Goal: Information Seeking & Learning: Learn about a topic

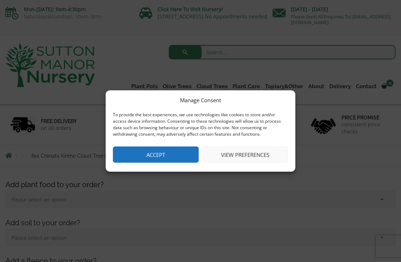
click at [146, 156] on button "Accept" at bounding box center [156, 155] width 86 height 16
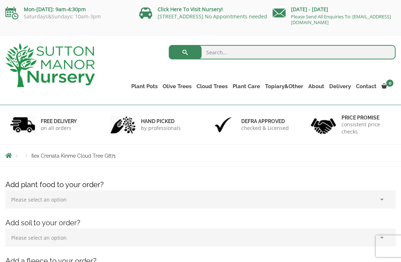
click at [215, 84] on link "Cloud Trees" at bounding box center [212, 86] width 36 height 10
click at [0, 0] on ul "Ilex Crenata Cloud Trees Castlewellan Ligustrum Pom Poms" at bounding box center [0, 0] width 0 height 0
click at [0, 0] on link "Gnarled Multi Stem Olives" at bounding box center [0, 0] width 0 height 0
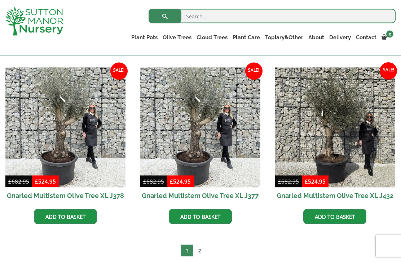
scroll to position [1160, 0]
click at [200, 253] on link "2" at bounding box center [199, 251] width 13 height 12
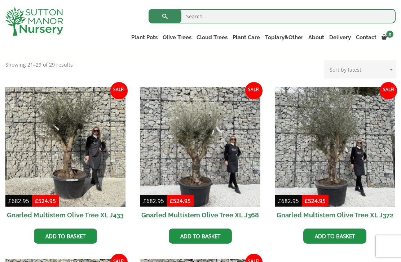
scroll to position [147, 0]
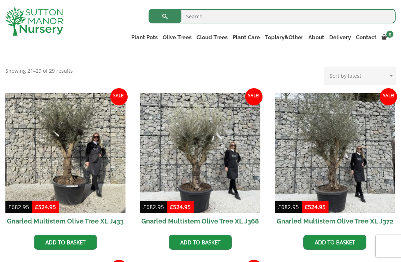
click at [0, 0] on link "Ilex Crenata Cloud Trees" at bounding box center [0, 0] width 0 height 0
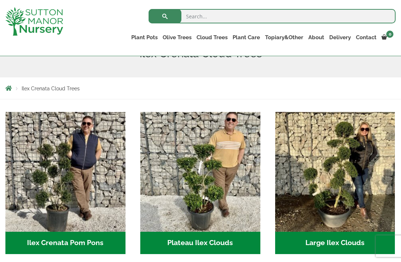
scroll to position [101, 0]
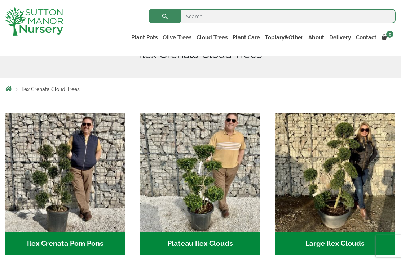
click at [0, 0] on link "Castlewellan" at bounding box center [0, 0] width 0 height 0
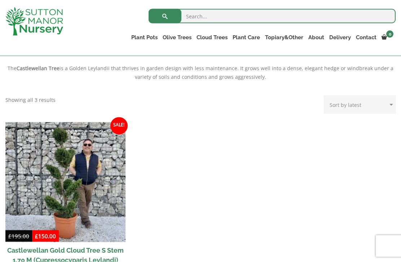
scroll to position [238, 0]
click at [54, 170] on img at bounding box center [65, 182] width 120 height 120
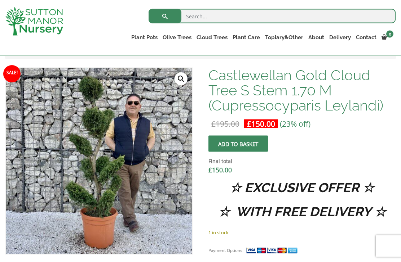
scroll to position [214, 0]
click at [0, 0] on link "Ligustrum Pom Poms" at bounding box center [0, 0] width 0 height 0
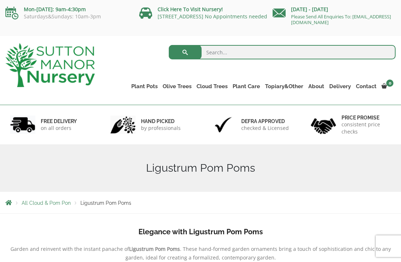
click at [0, 0] on link "Gnarled Olive Trees" at bounding box center [0, 0] width 0 height 0
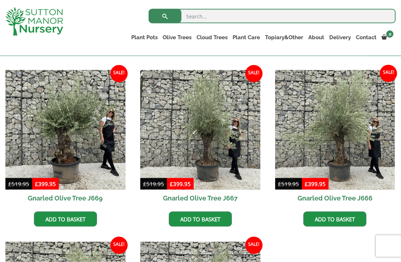
scroll to position [514, 0]
click at [61, 125] on img at bounding box center [65, 130] width 120 height 120
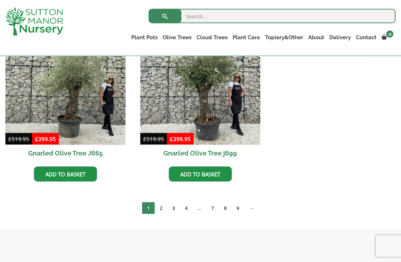
scroll to position [731, 0]
click at [161, 204] on link "2" at bounding box center [161, 208] width 13 height 12
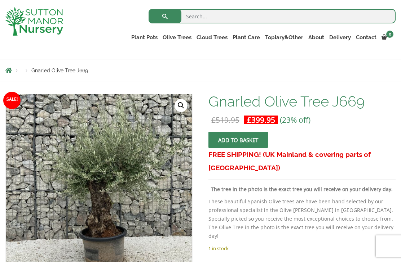
scroll to position [63, 0]
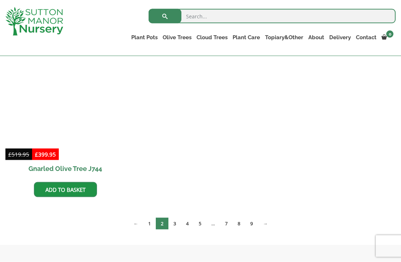
scroll to position [716, 0]
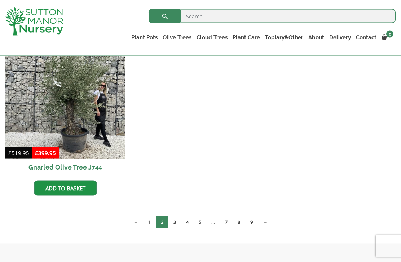
click at [175, 224] on link "3" at bounding box center [174, 222] width 13 height 12
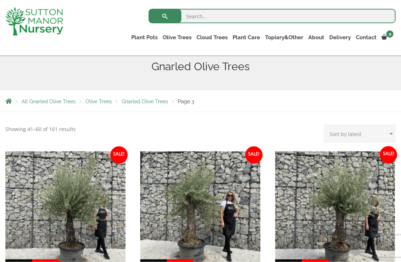
scroll to position [94, 0]
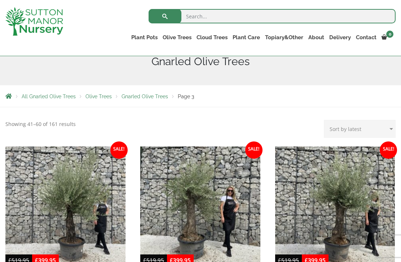
click at [367, 124] on select "Sort by popularity Sort by latest Sort by price: low to high Sort by price: hig…" at bounding box center [359, 129] width 72 height 18
select select "popularity"
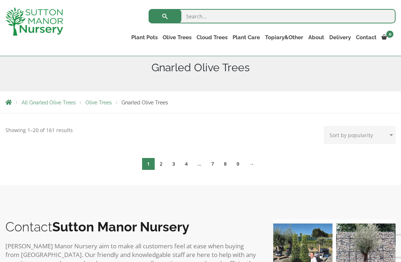
scroll to position [108, 0]
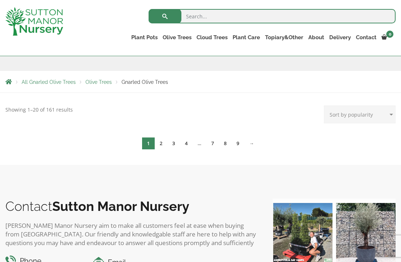
click at [375, 111] on select "Sort by popularity Sort by latest Sort by price: low to high Sort by price: hig…" at bounding box center [359, 115] width 72 height 18
select select "price-desc"
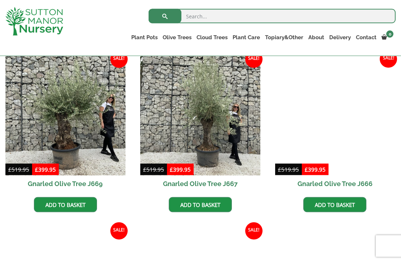
scroll to position [528, 0]
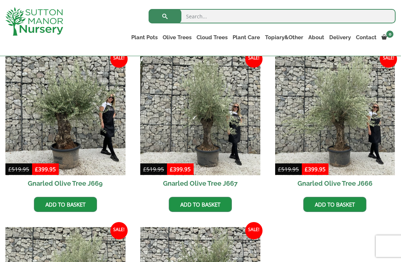
click at [0, 0] on link "Gnarled Multi Stem Olives" at bounding box center [0, 0] width 0 height 0
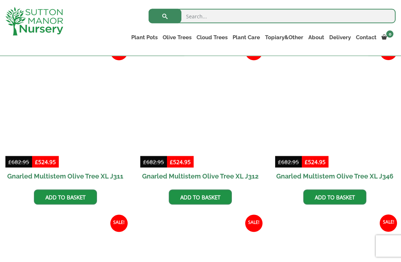
scroll to position [664, 0]
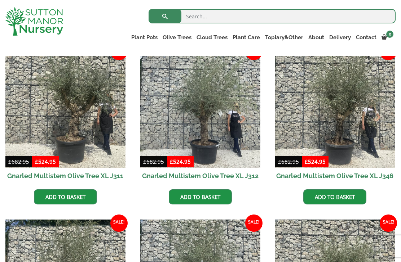
click at [53, 114] on img at bounding box center [65, 108] width 120 height 120
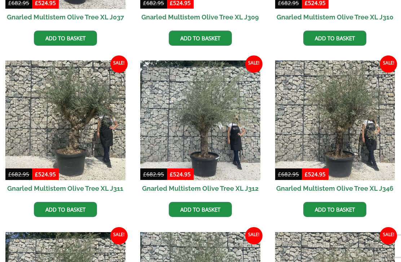
scroll to position [0, 0]
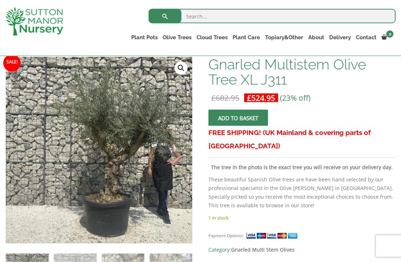
scroll to position [109, 0]
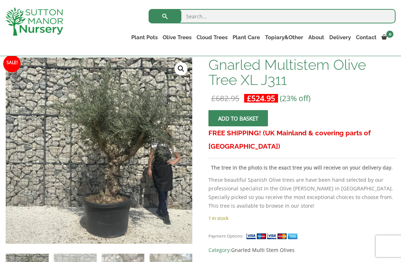
click at [64, 138] on img at bounding box center [186, 238] width 360 height 360
click at [63, 141] on img at bounding box center [186, 238] width 360 height 360
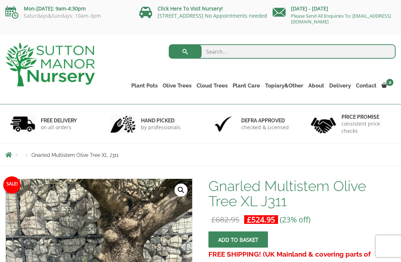
scroll to position [0, 0]
